Goal: Transaction & Acquisition: Subscribe to service/newsletter

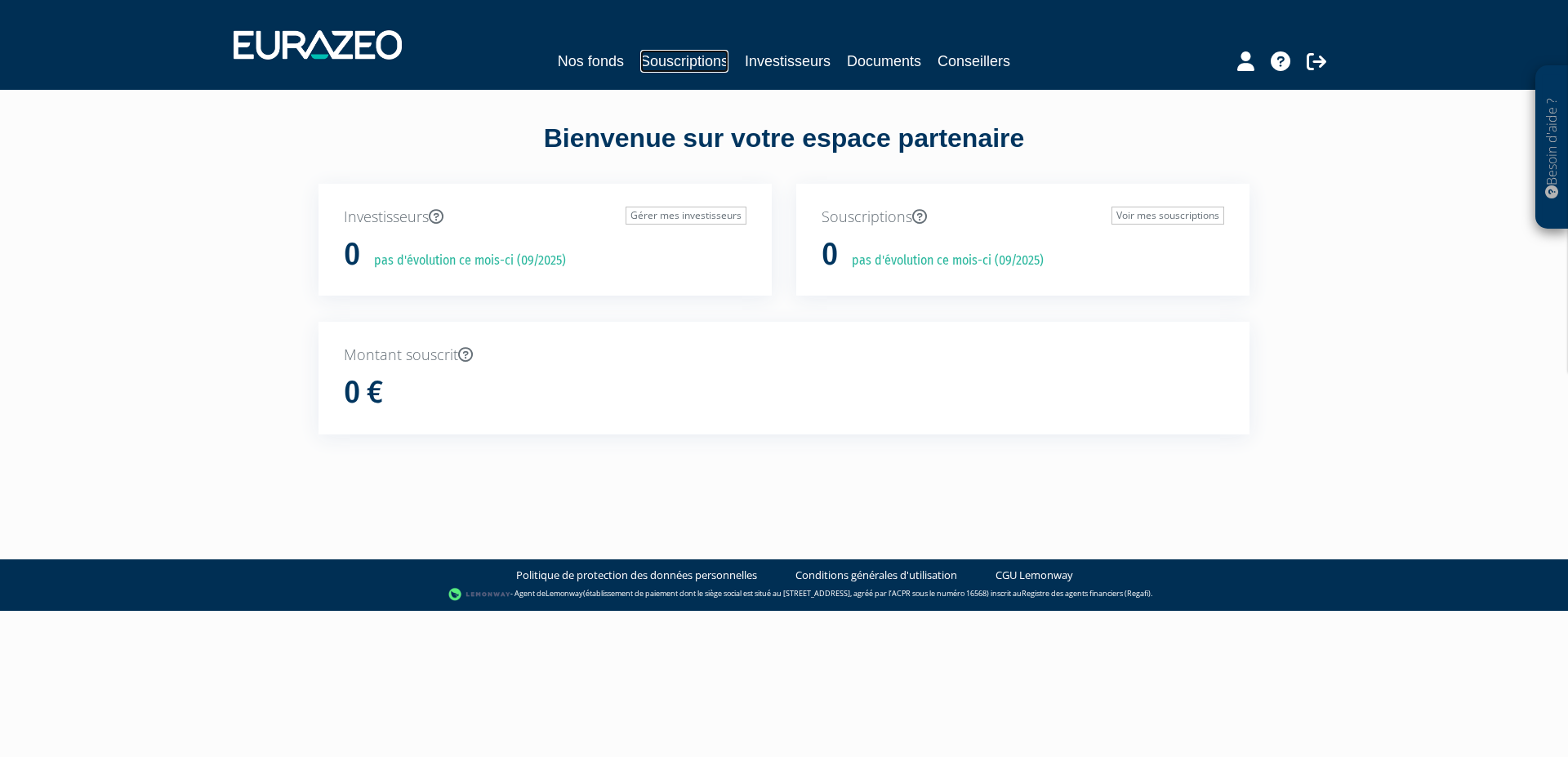
click at [681, 56] on link "Souscriptions" at bounding box center [685, 61] width 88 height 23
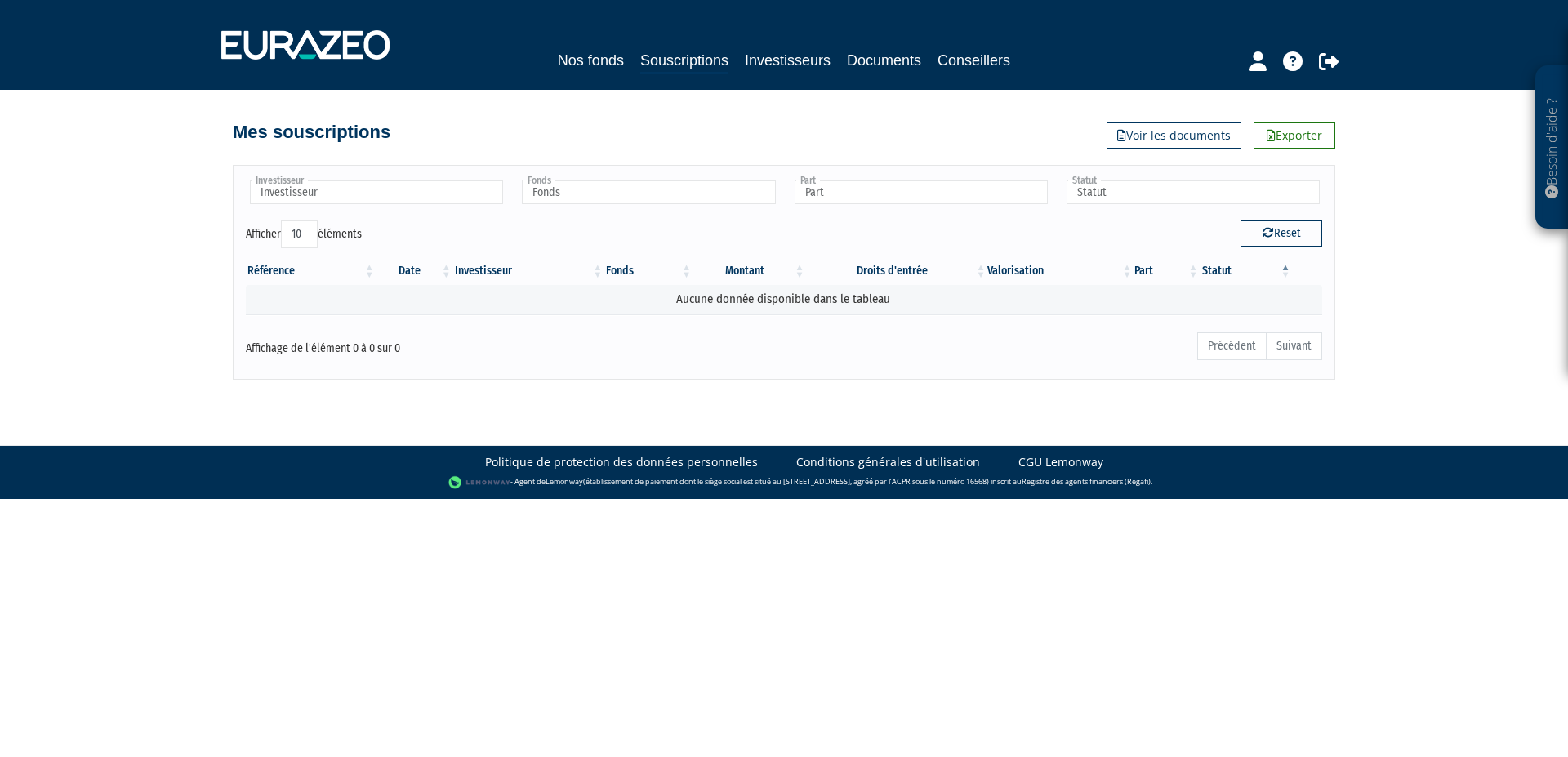
click at [597, 64] on link "Nos fonds" at bounding box center [590, 60] width 66 height 23
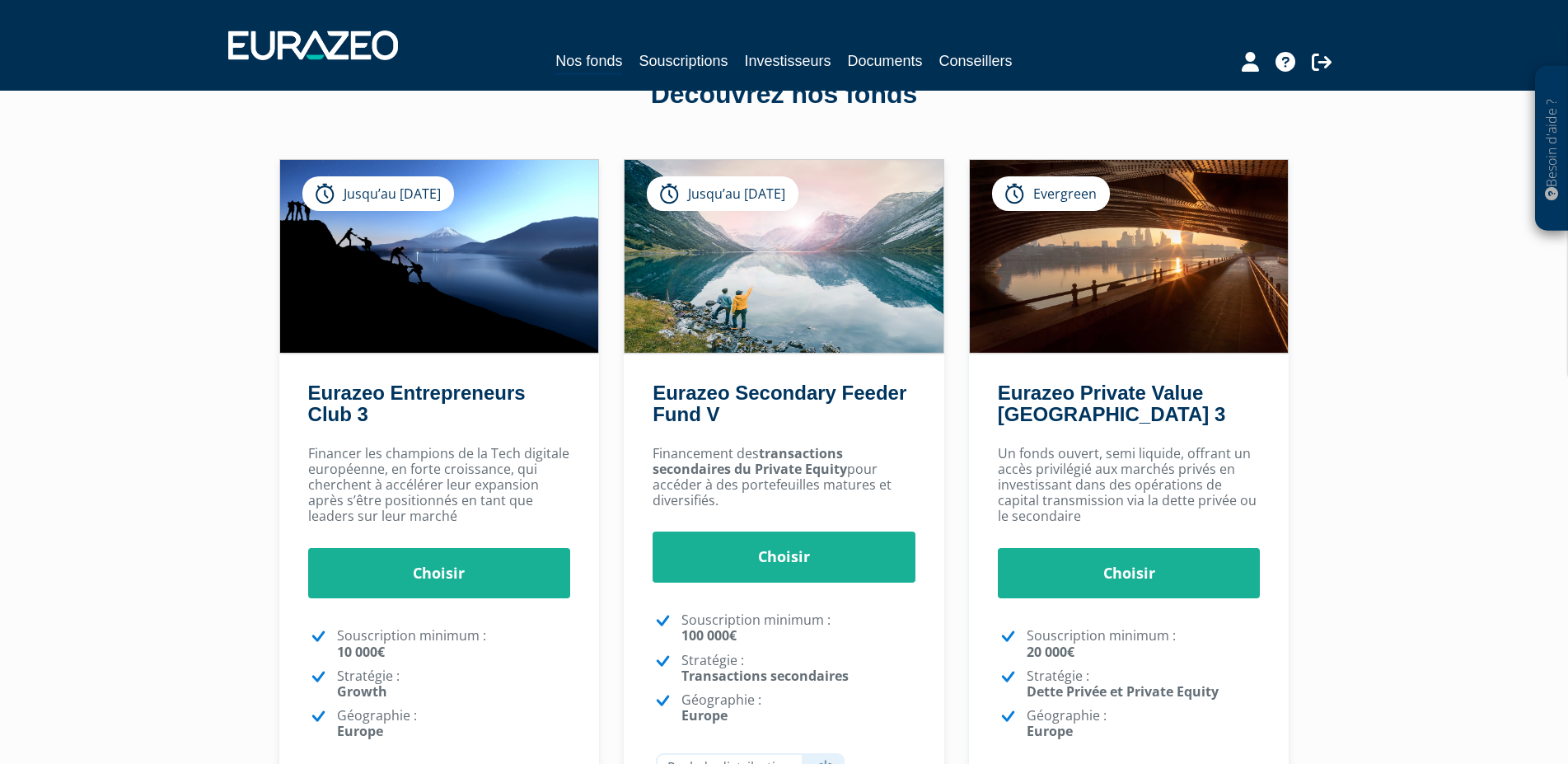
scroll to position [252, 0]
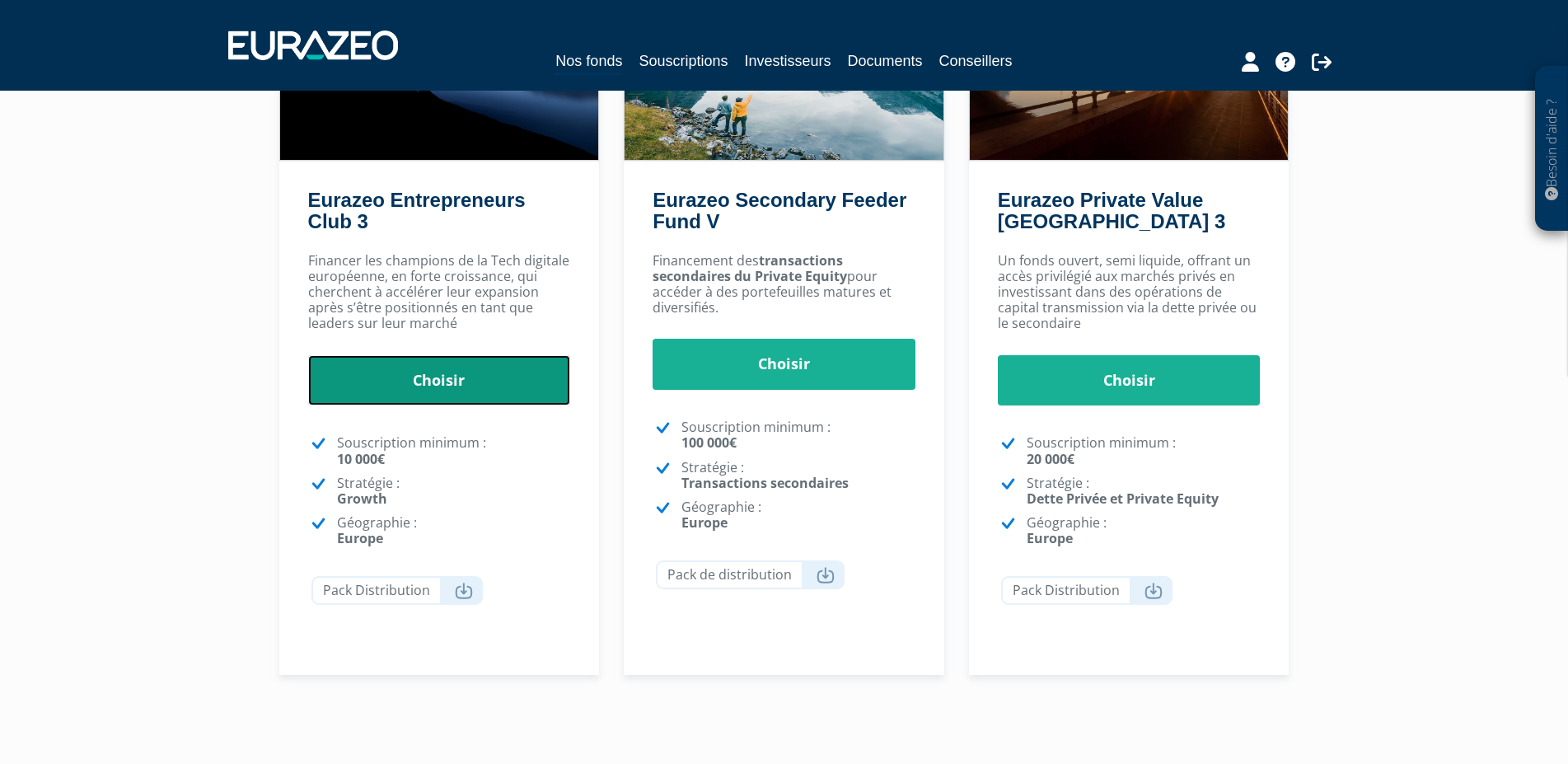
click at [436, 373] on link "Choisir" at bounding box center [439, 381] width 263 height 52
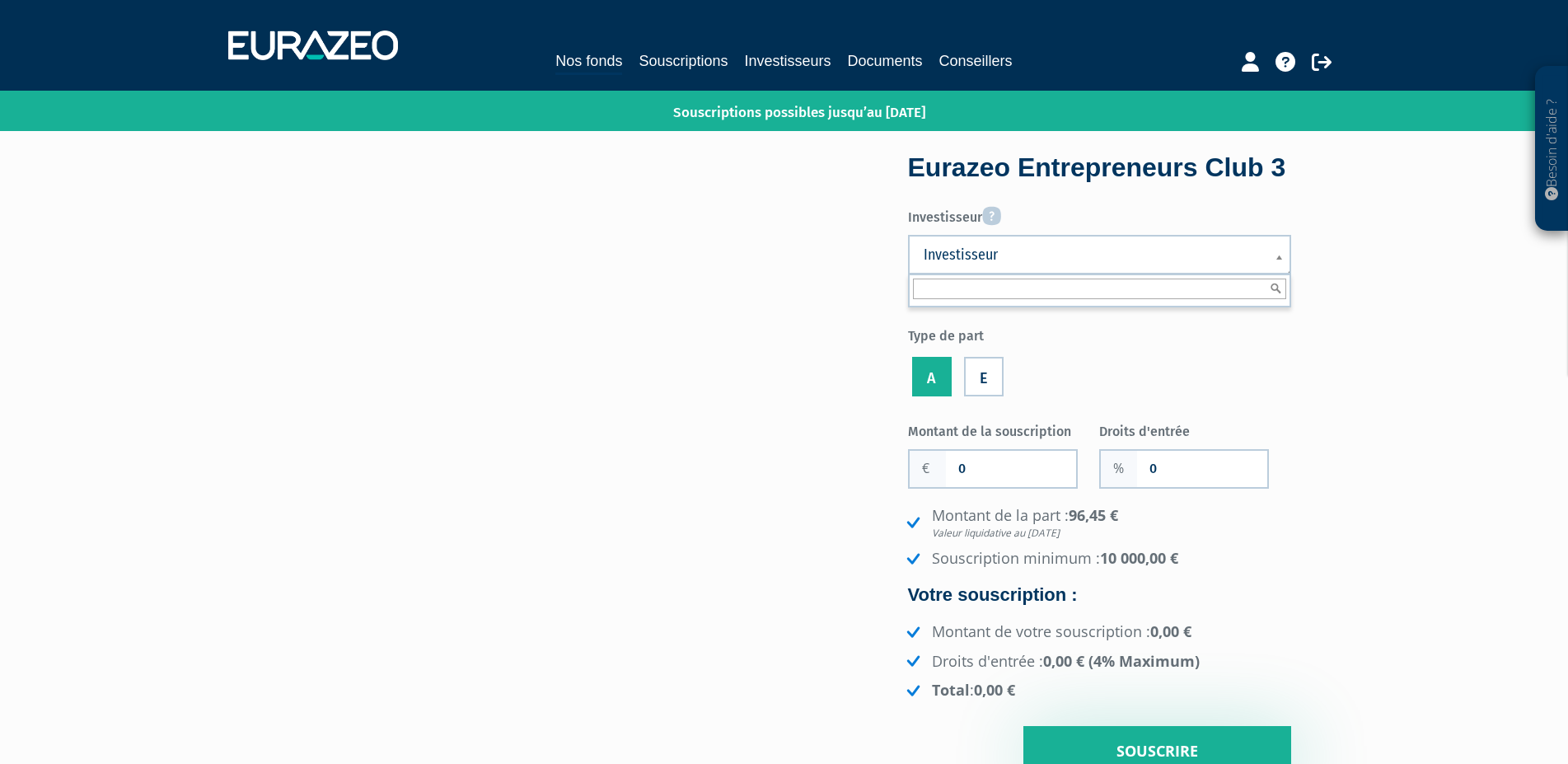
click at [979, 265] on span "Investisseur" at bounding box center [1088, 255] width 330 height 20
click at [1243, 400] on ul "A E" at bounding box center [1099, 377] width 384 height 47
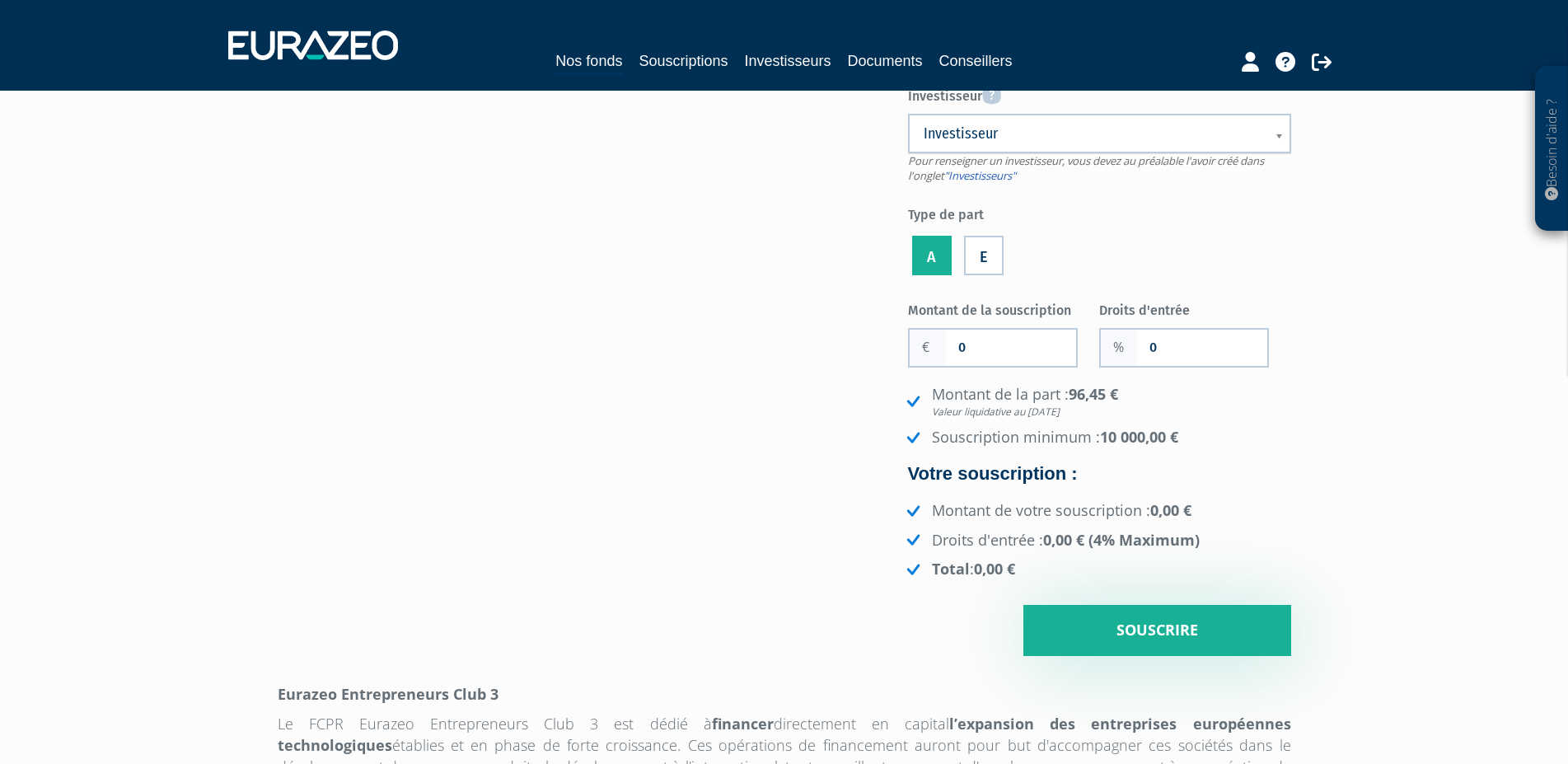
scroll to position [84, 0]
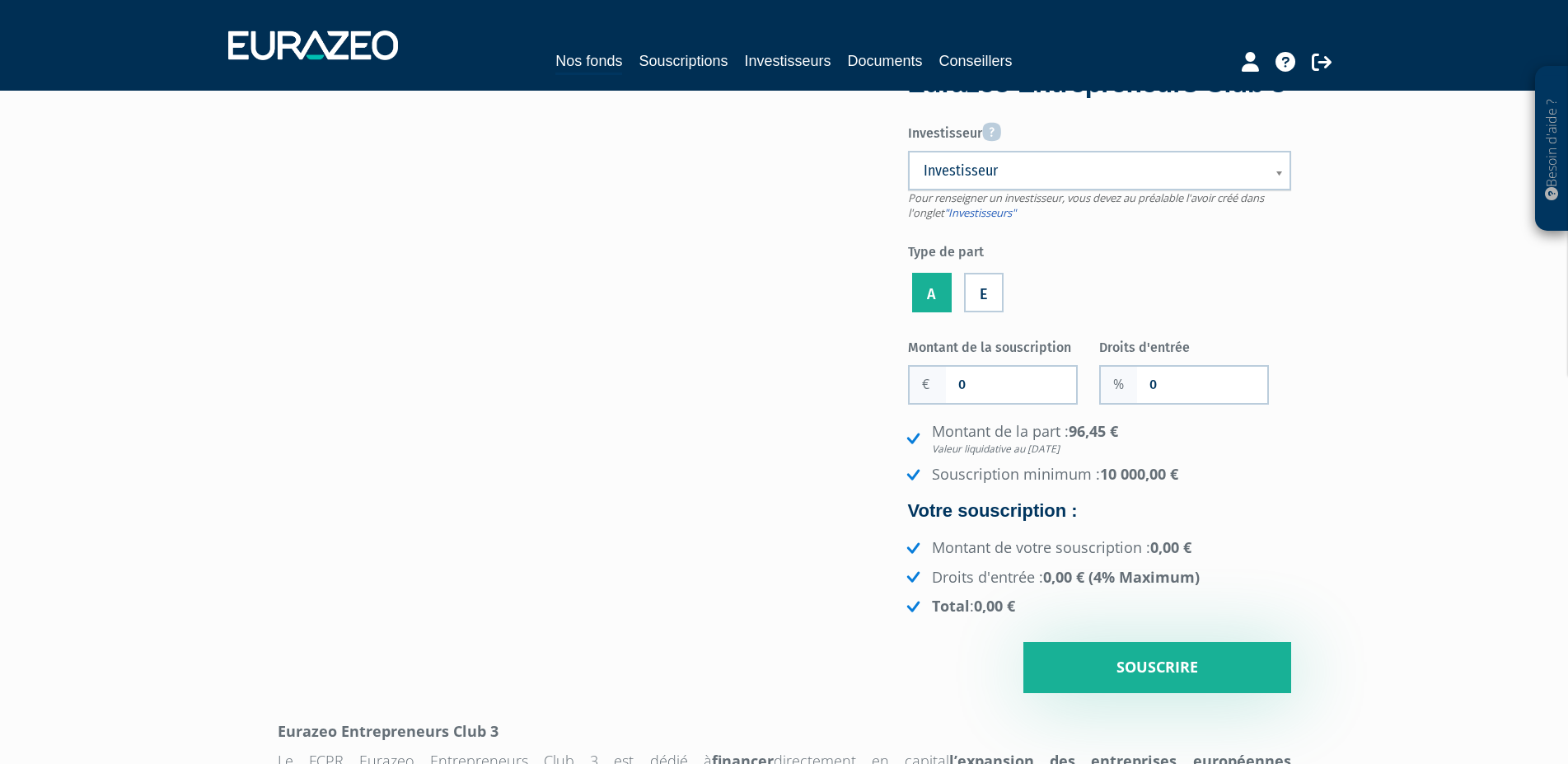
click at [986, 180] on span "Investisseur" at bounding box center [1088, 170] width 330 height 20
click at [966, 403] on input "0" at bounding box center [1010, 384] width 130 height 37
type input "125 000"
drag, startPoint x: 1157, startPoint y: 427, endPoint x: 1147, endPoint y: 422, distance: 11.2
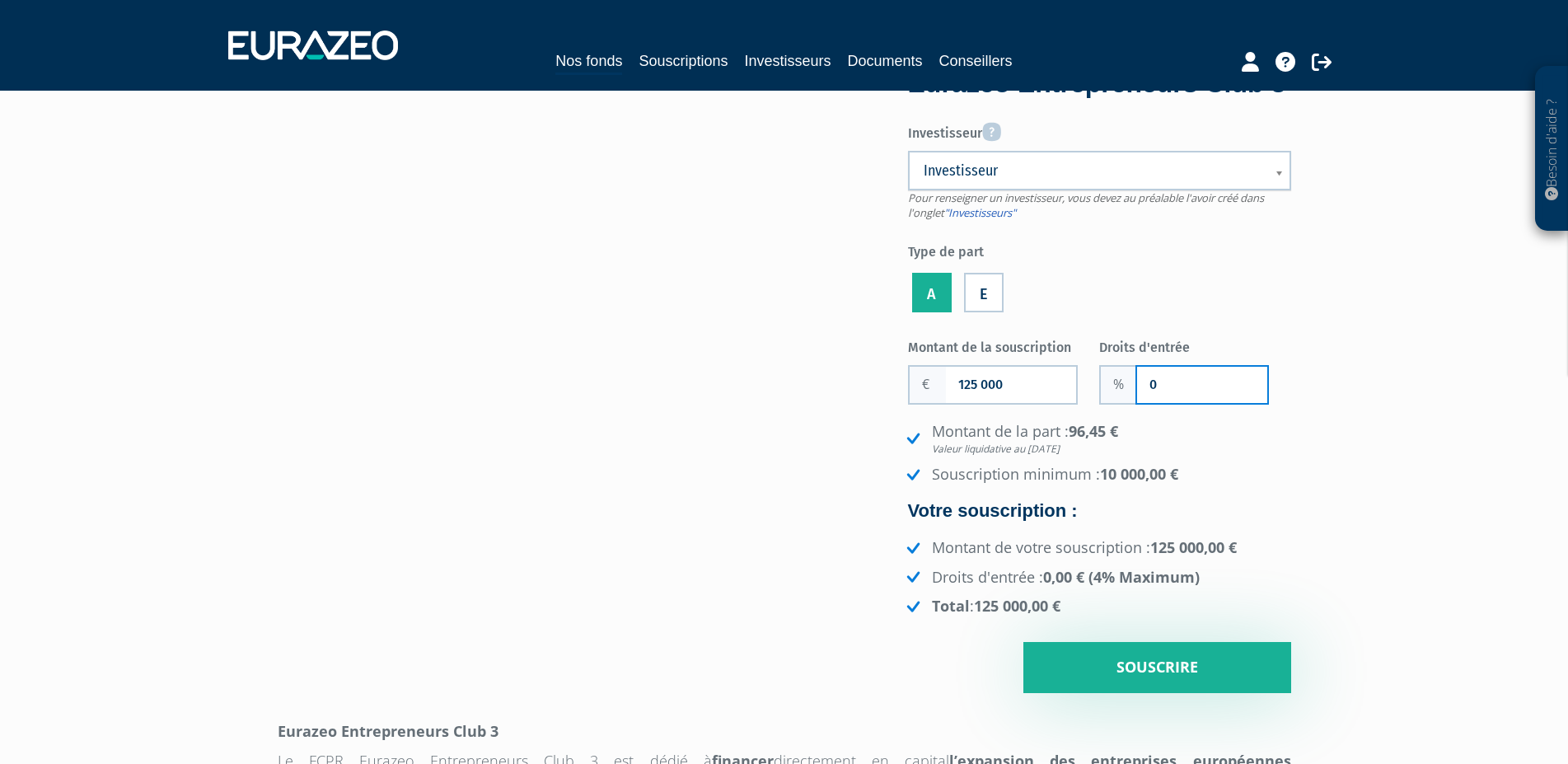
click at [1147, 403] on input "0" at bounding box center [1201, 384] width 130 height 37
type input "2"
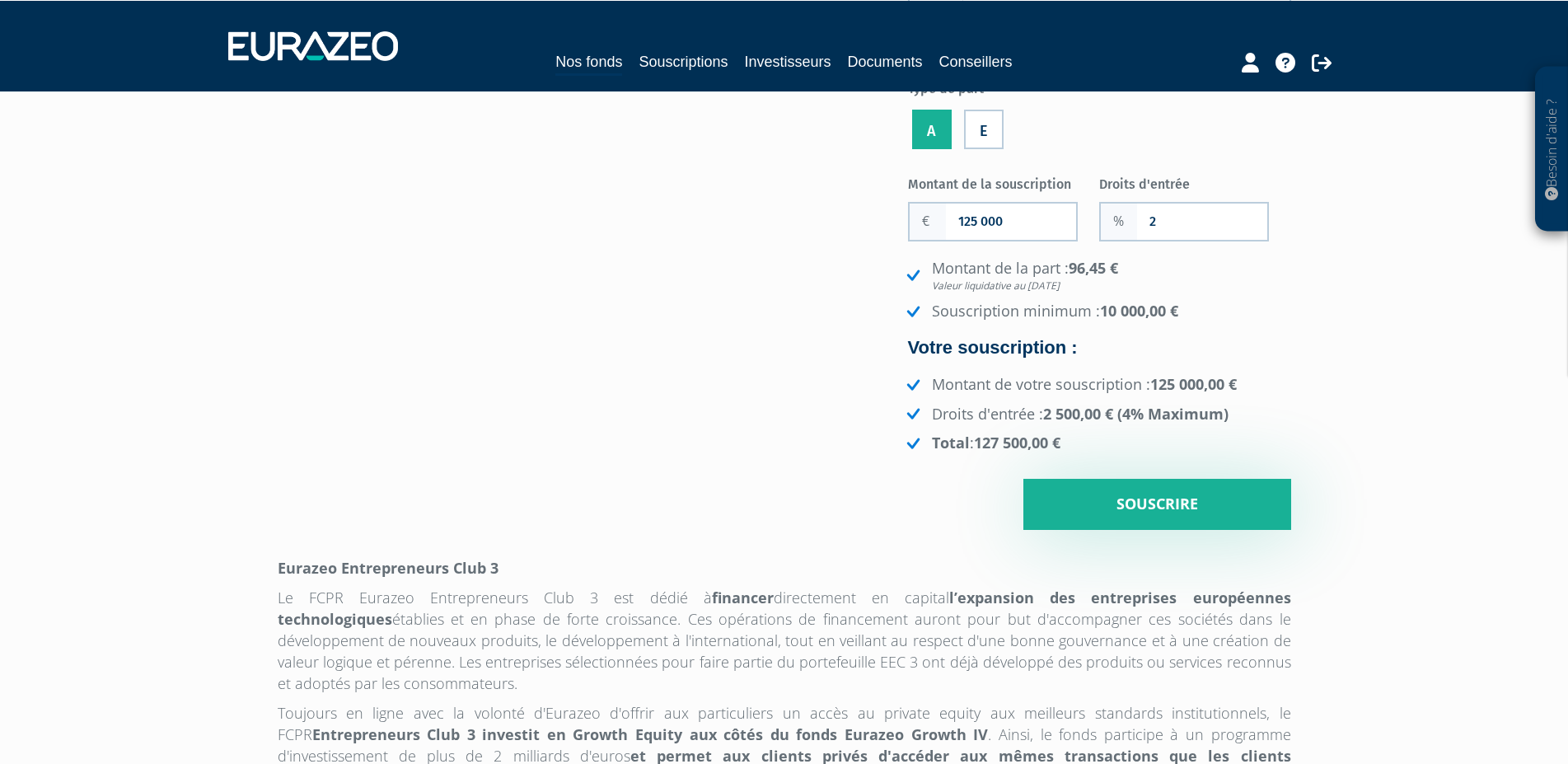
scroll to position [252, 0]
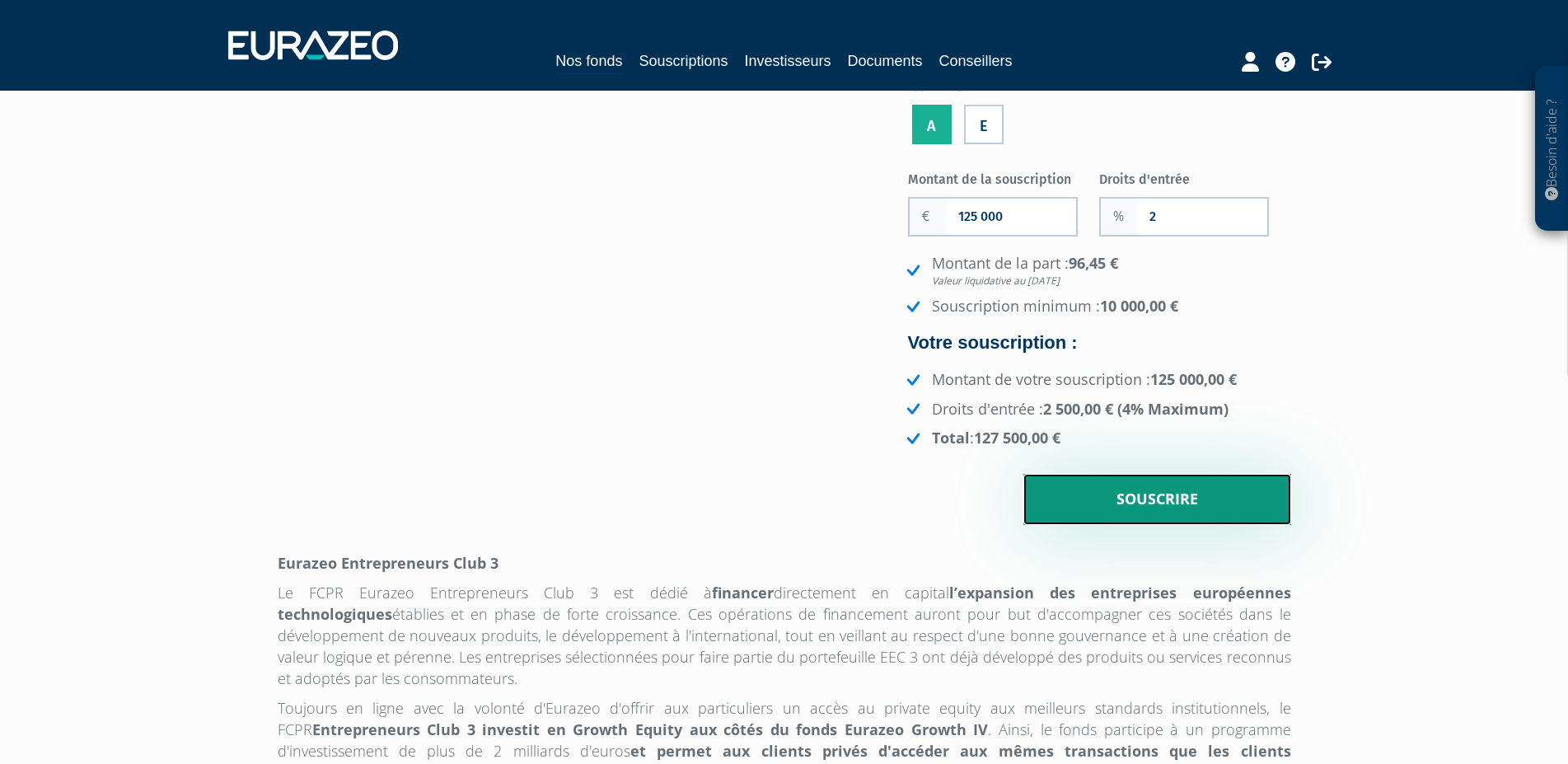
click at [1134, 525] on input "Souscrire" at bounding box center [1157, 499] width 268 height 52
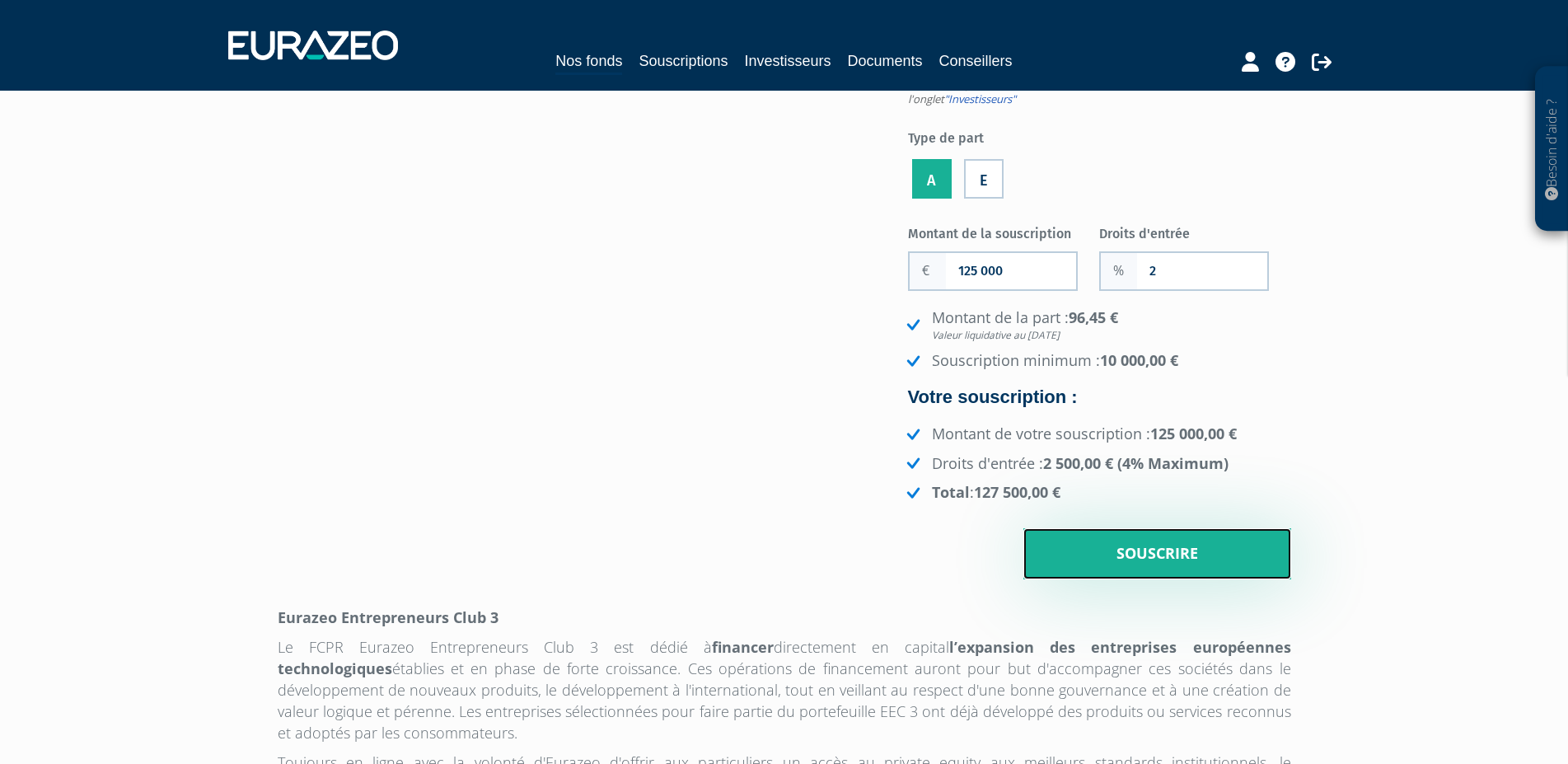
scroll to position [0, 0]
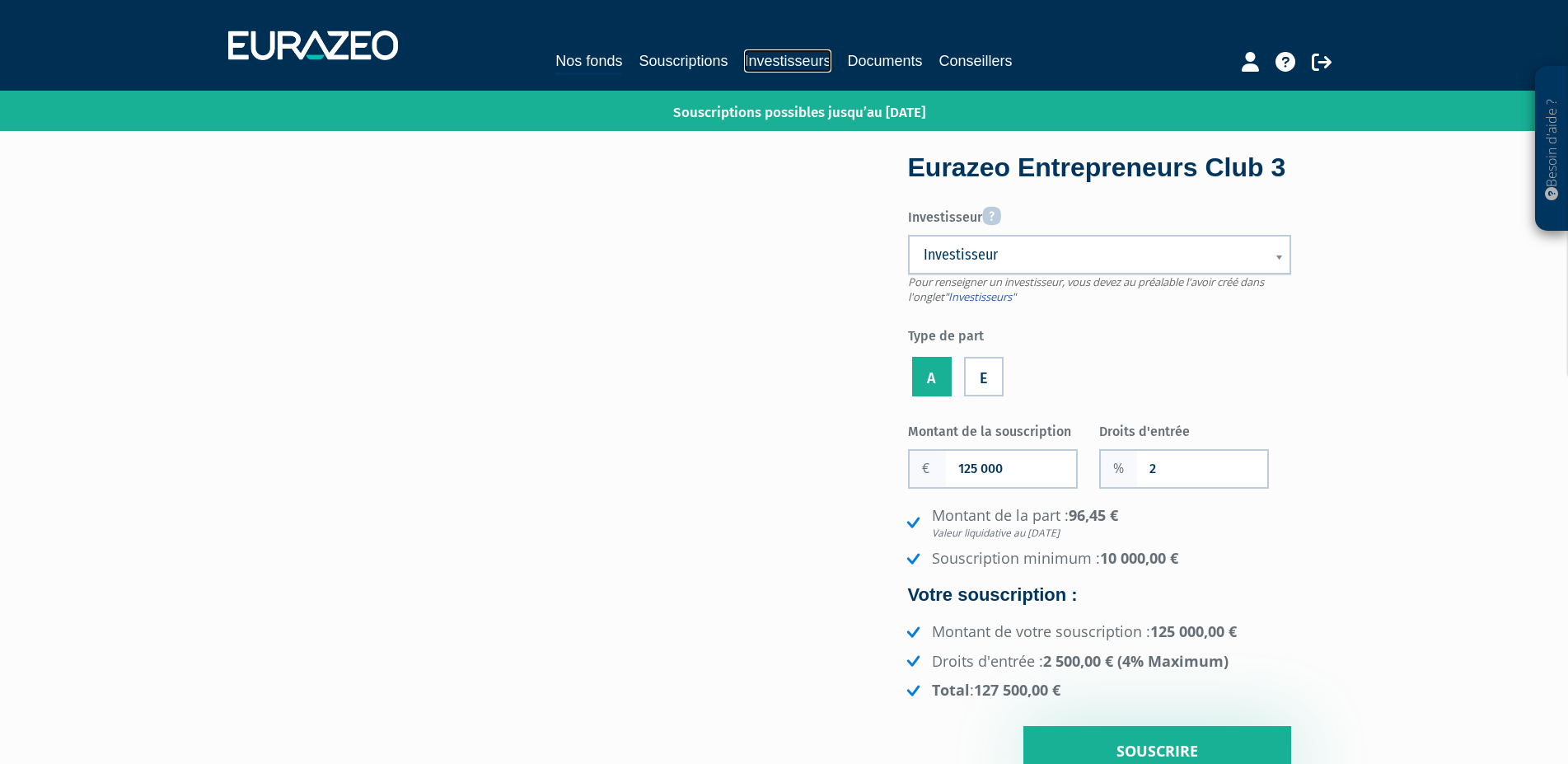
click at [756, 70] on link "Investisseurs" at bounding box center [787, 60] width 86 height 23
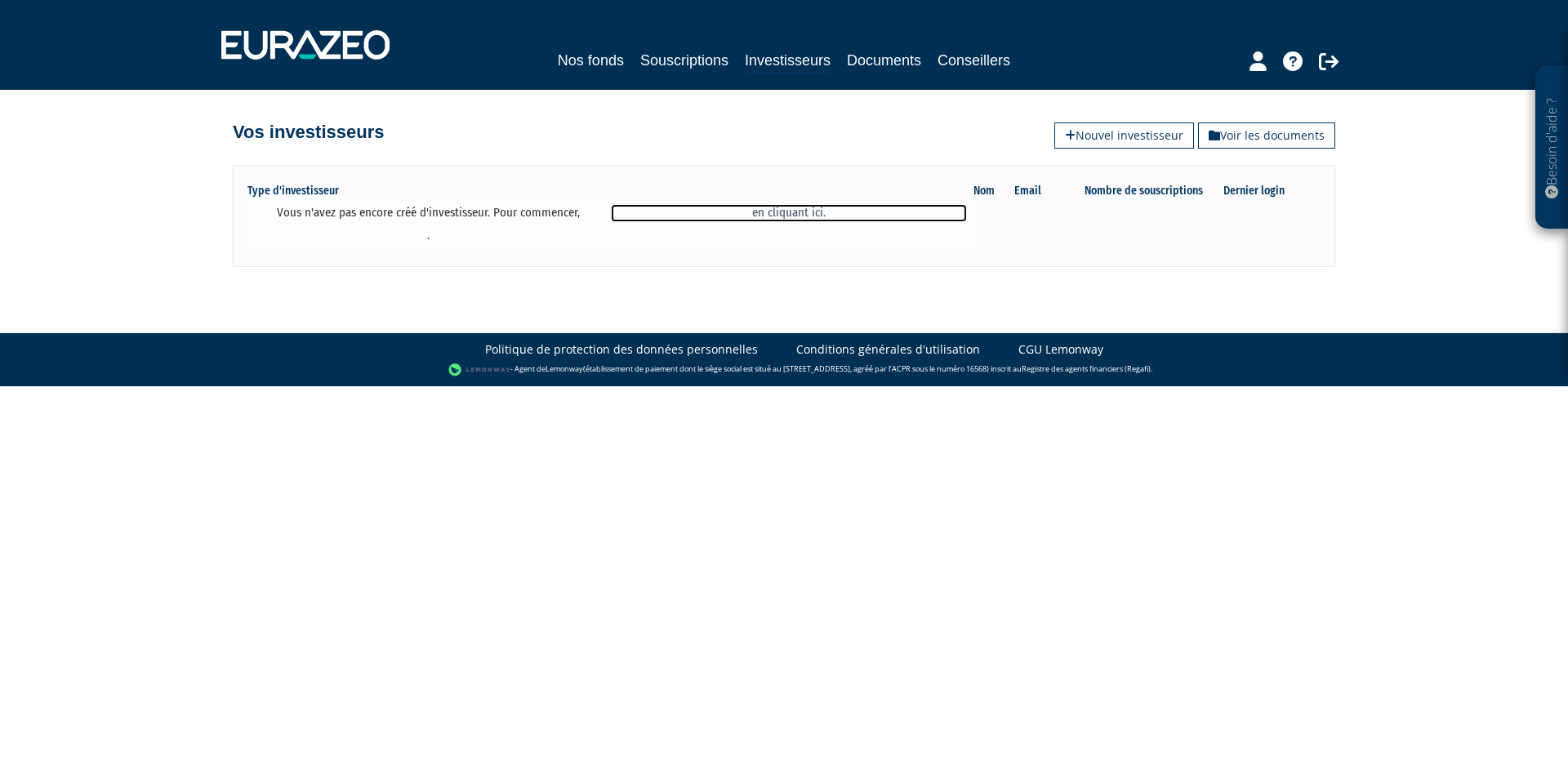
click at [800, 210] on link "en cliquant ici." at bounding box center [789, 212] width 356 height 17
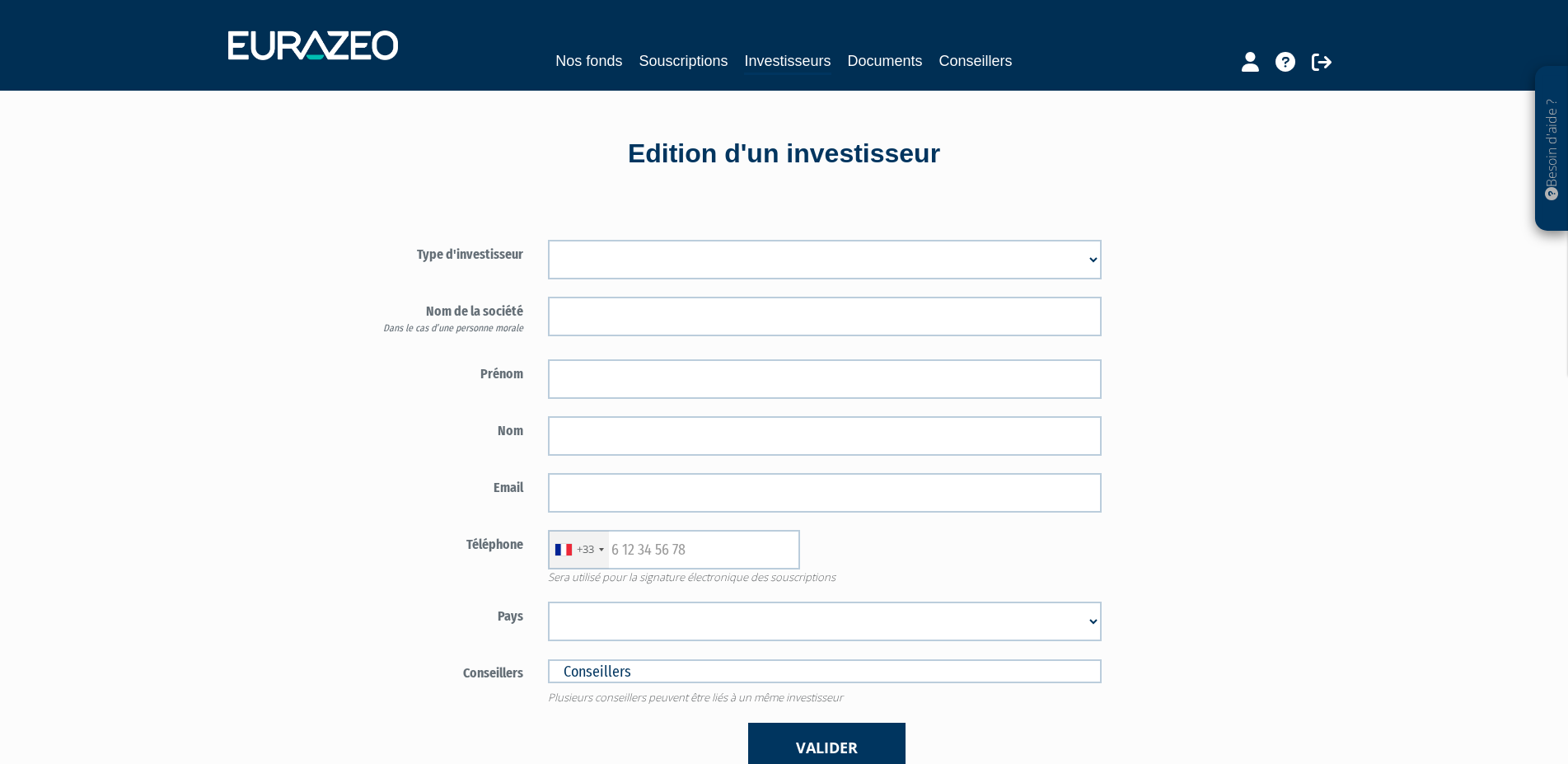
click at [548, 240] on select "Mr [PERSON_NAME] Société" at bounding box center [825, 260] width 554 height 40
click at [160, 521] on div "Besoin d'aide ? × J'ai besoin d'aide Si vous avez une question à propos du fonc…" at bounding box center [784, 506] width 1568 height 1014
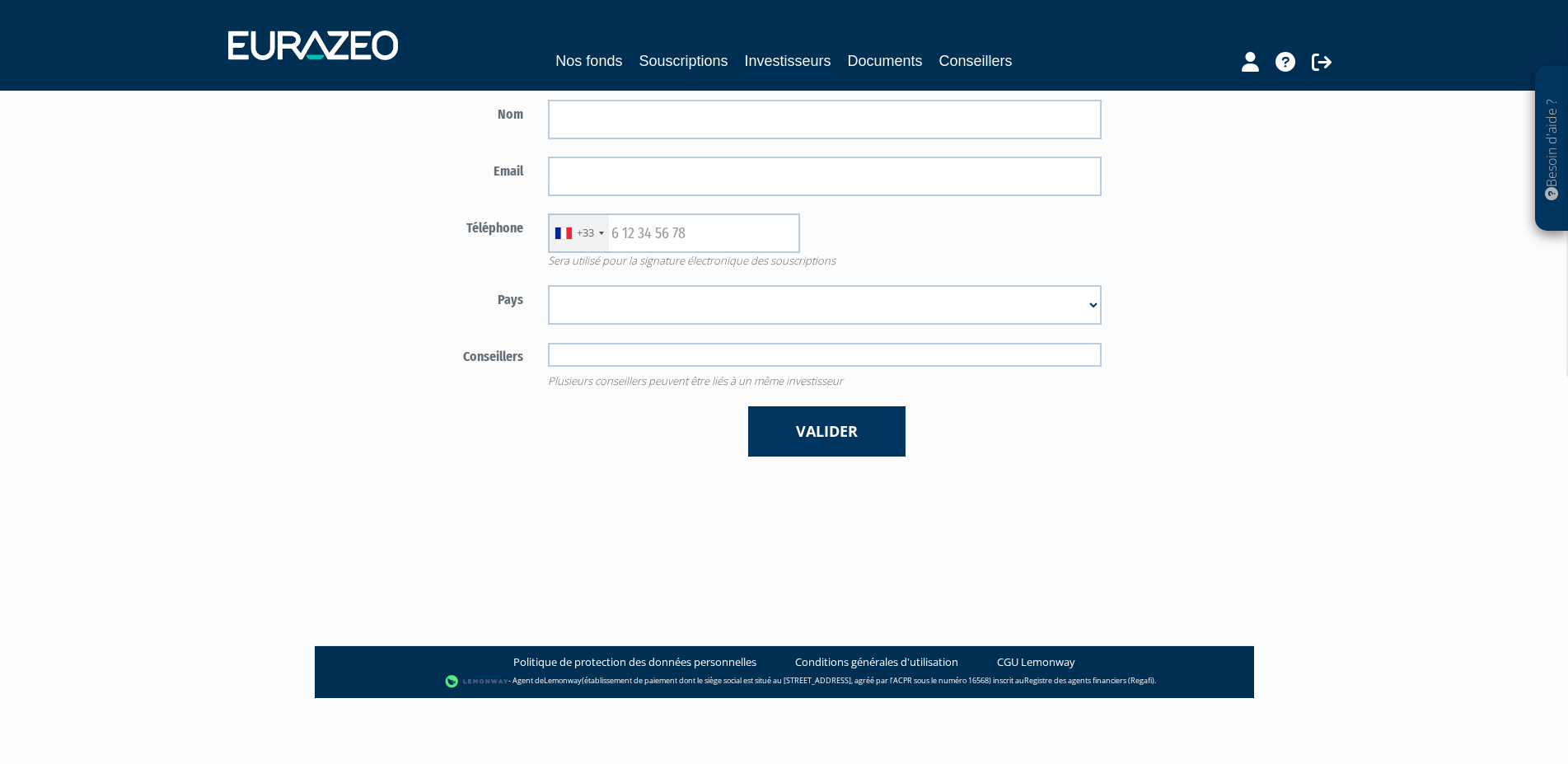
click at [667, 363] on input "text" at bounding box center [825, 355] width 554 height 24
click at [362, 485] on main "Type d'investisseur Mr [PERSON_NAME] Société Prénom Nom Email +33" at bounding box center [619, 263] width 634 height 764
type input "Conseillers"
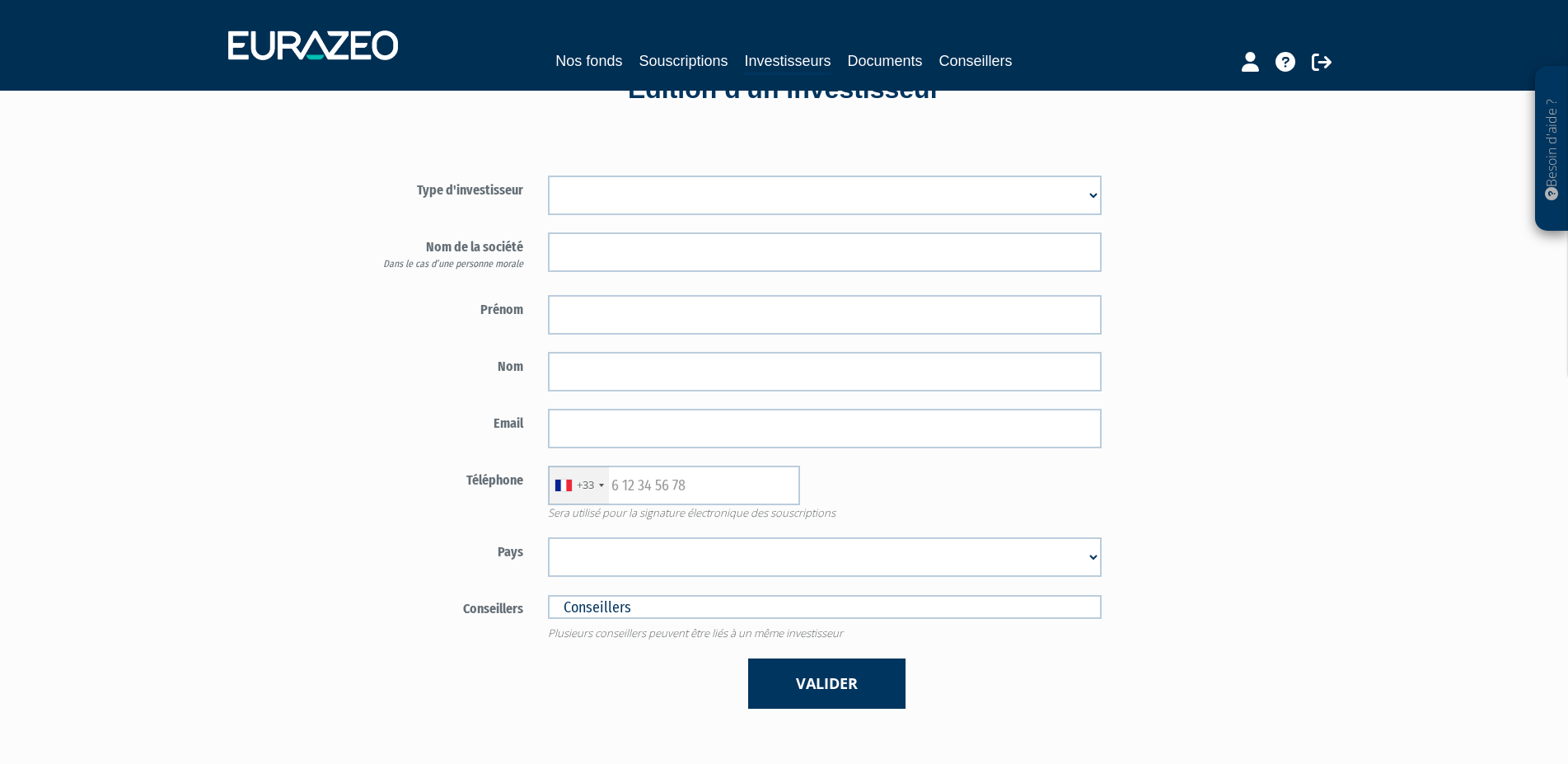
scroll to position [0, 0]
